Goal: Transaction & Acquisition: Download file/media

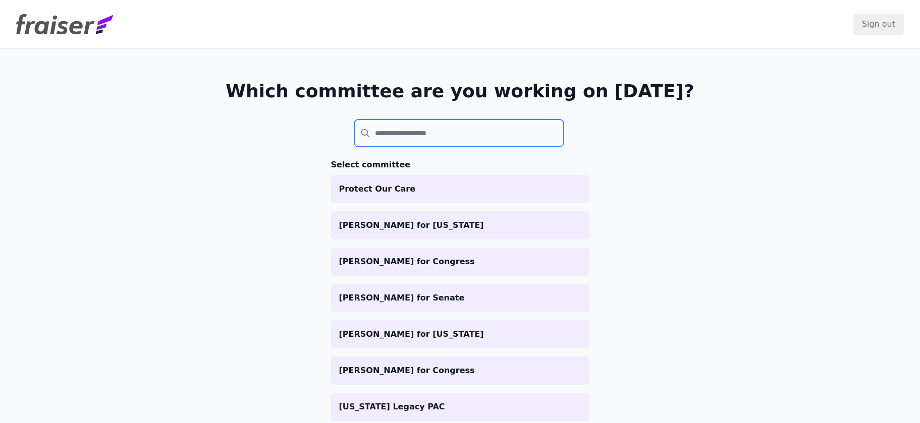
click at [412, 126] on input "search" at bounding box center [459, 133] width 210 height 27
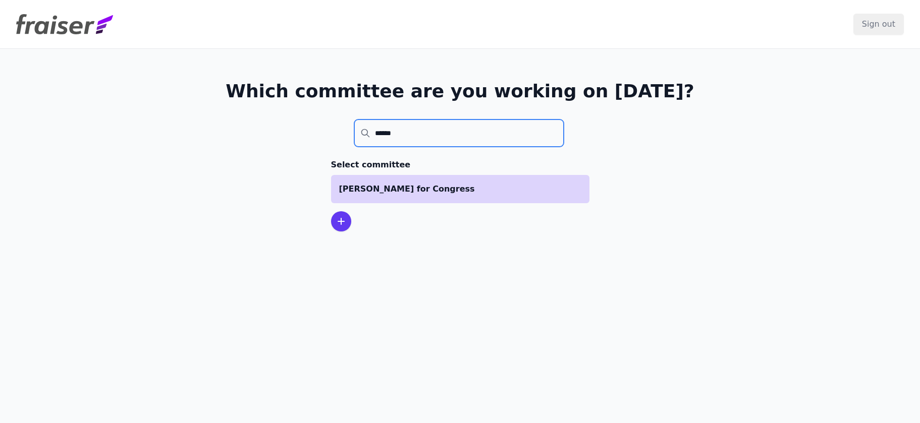
type input "******"
click at [445, 184] on p "[PERSON_NAME] for Congress" at bounding box center [460, 189] width 242 height 12
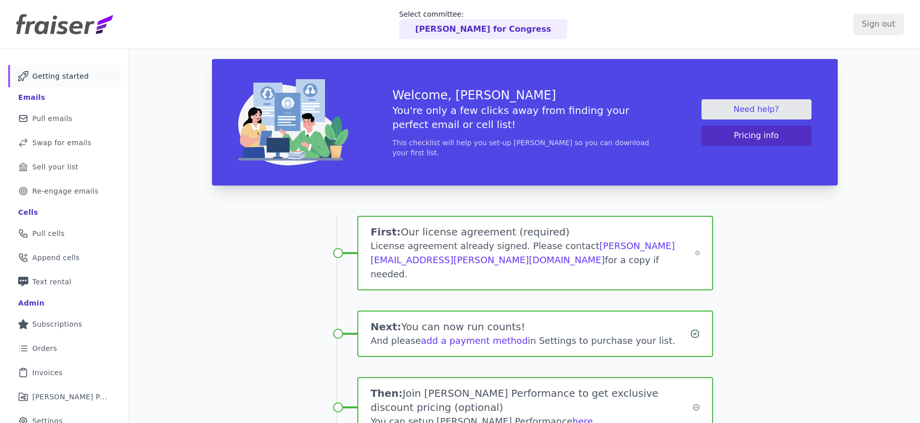
scroll to position [24, 0]
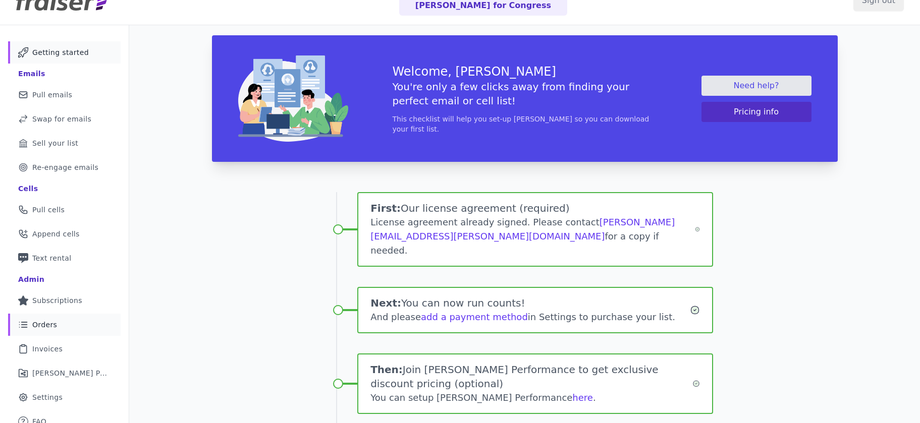
click at [53, 322] on span "Orders" at bounding box center [44, 325] width 25 height 10
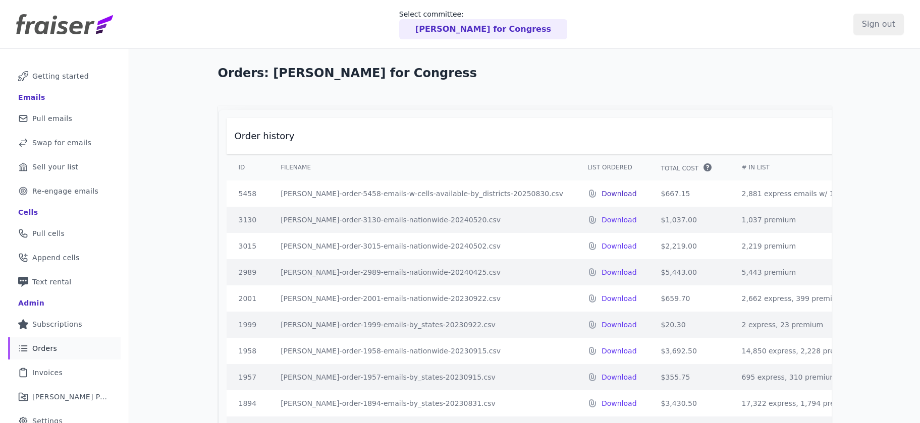
click at [602, 199] on p "Download" at bounding box center [619, 194] width 35 height 10
click at [468, 214] on td "fraiser-order-3130-emails-nationwide-20240520.csv" at bounding box center [421, 220] width 307 height 26
